Goal: Transaction & Acquisition: Obtain resource

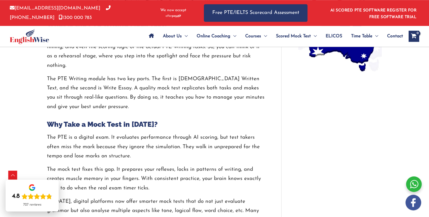
scroll to position [545, 0]
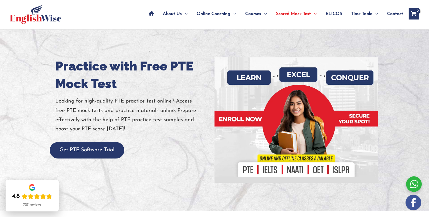
scroll to position [29, 0]
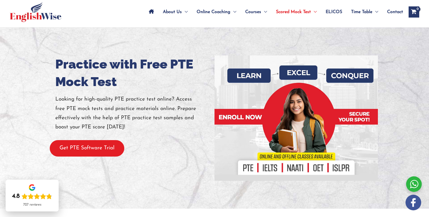
click at [99, 153] on button "Get PTE Software Trial" at bounding box center [87, 148] width 75 height 16
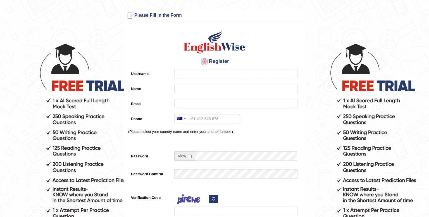
click at [99, 153] on form "Please fix the following errors: Please Fill in the Form Register Username Name…" at bounding box center [214, 156] width 427 height 295
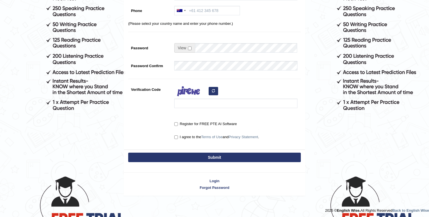
scroll to position [109, 0]
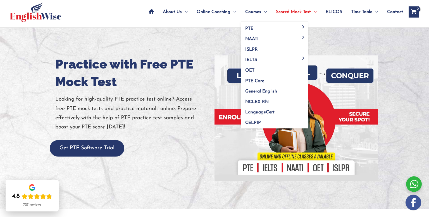
scroll to position [12, 0]
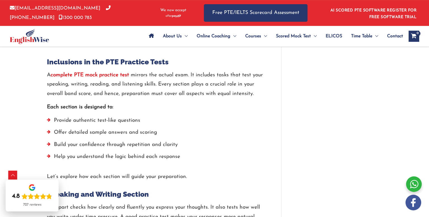
scroll to position [619, 0]
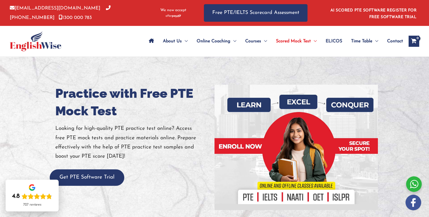
click at [176, 132] on p "Looking for high-quality PTE practice test online? Access free PTE mock tests a…" at bounding box center [132, 142] width 155 height 37
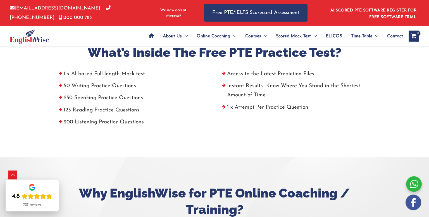
scroll to position [236, 0]
